Goal: Navigation & Orientation: Find specific page/section

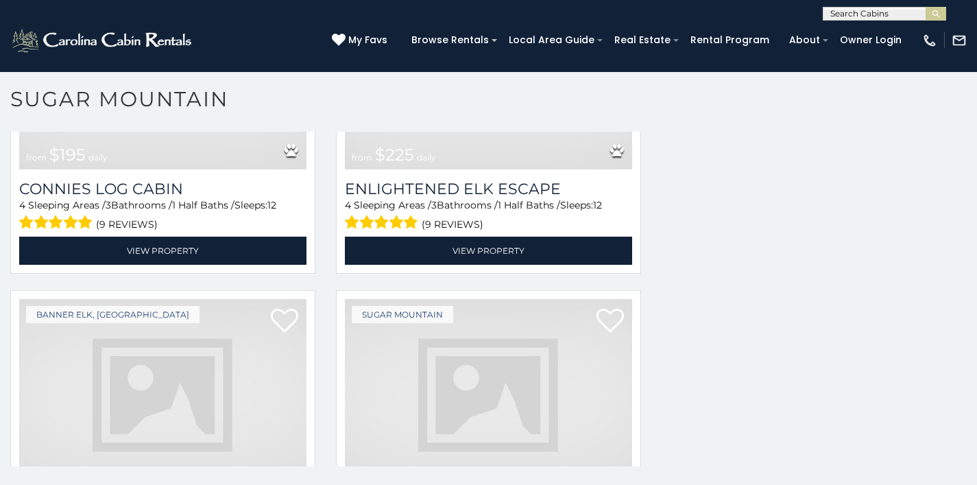
scroll to position [3459, 0]
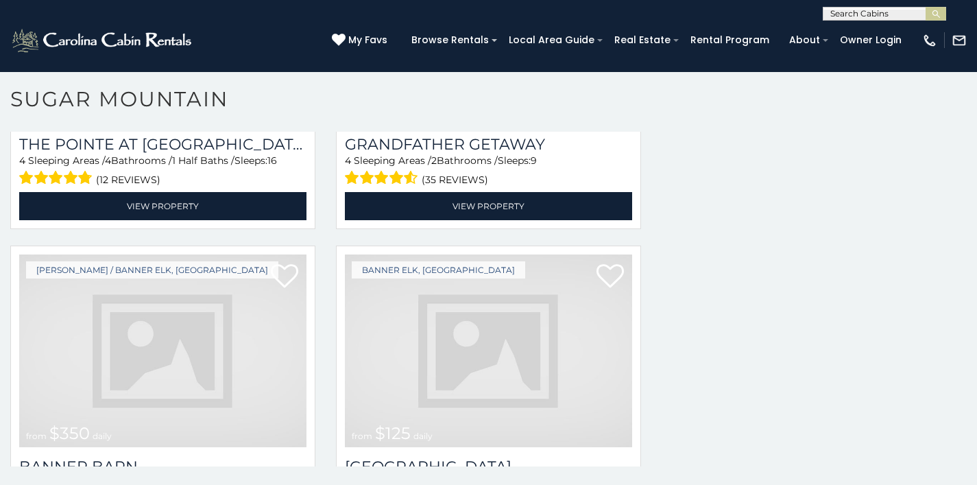
click at [476, 254] on img at bounding box center [488, 350] width 287 height 193
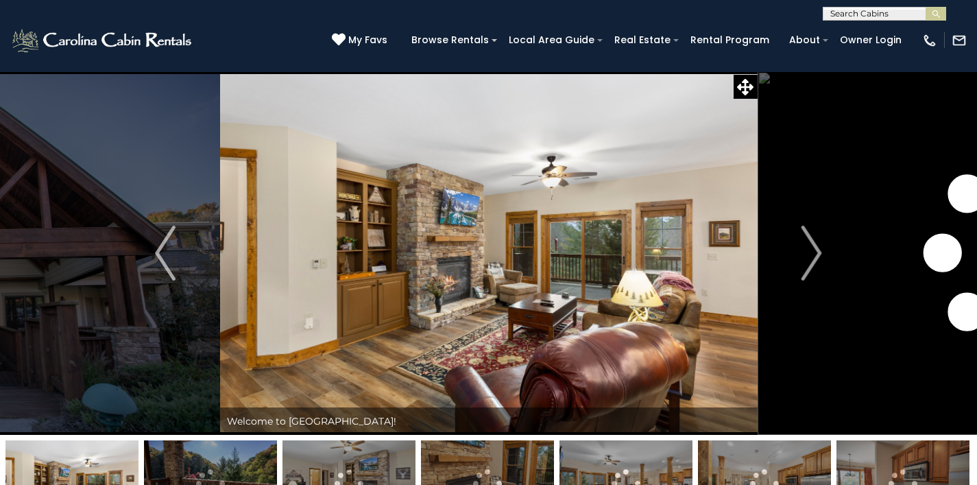
scroll to position [49, 0]
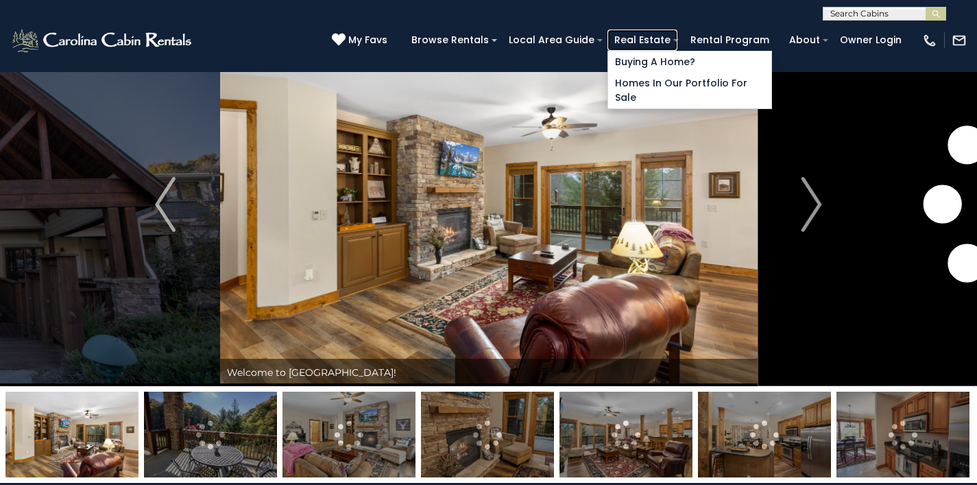
click at [674, 34] on link "Real Estate" at bounding box center [642, 39] width 70 height 21
